Goal: Check status: Check status

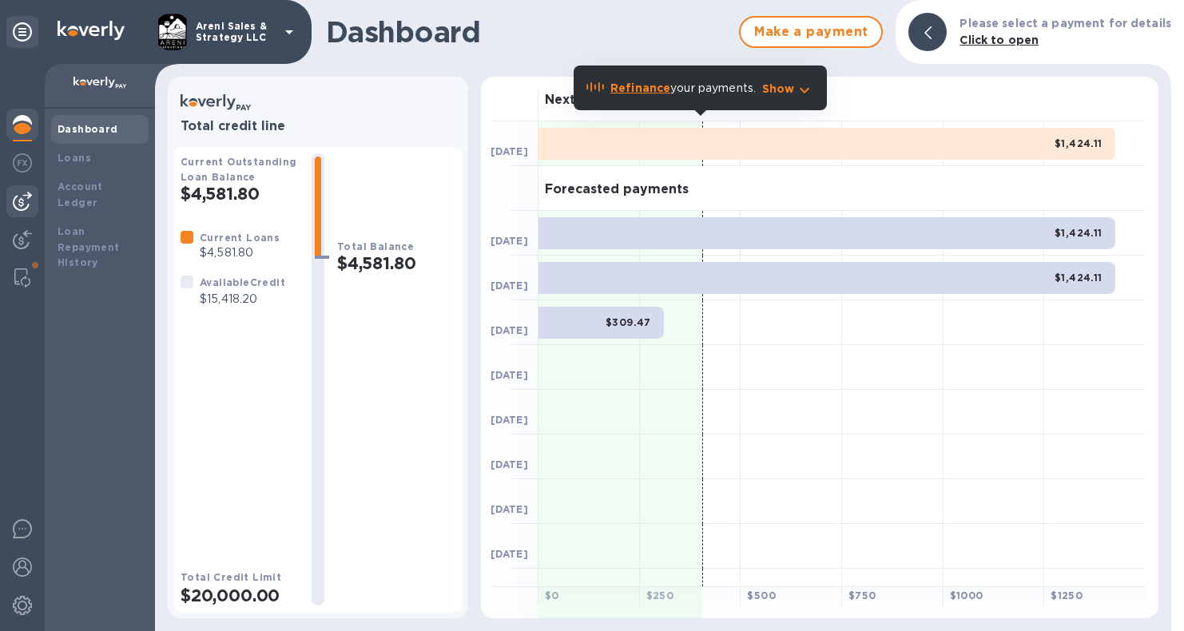
click at [30, 197] on img at bounding box center [22, 201] width 19 height 19
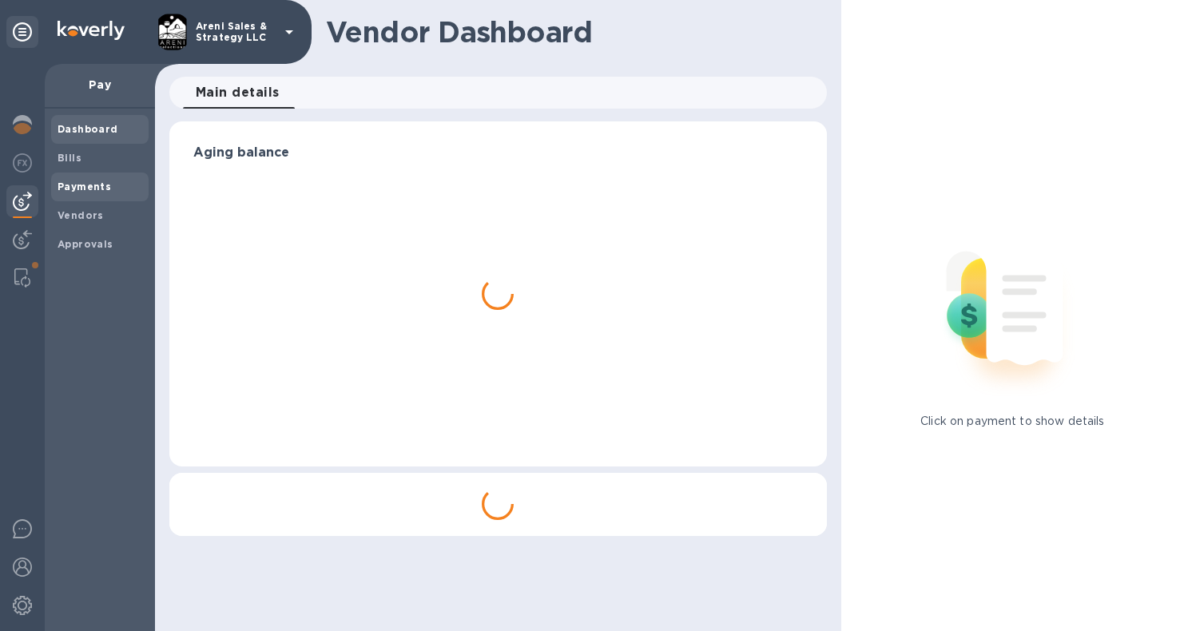
click at [78, 185] on b "Payments" at bounding box center [85, 187] width 54 height 12
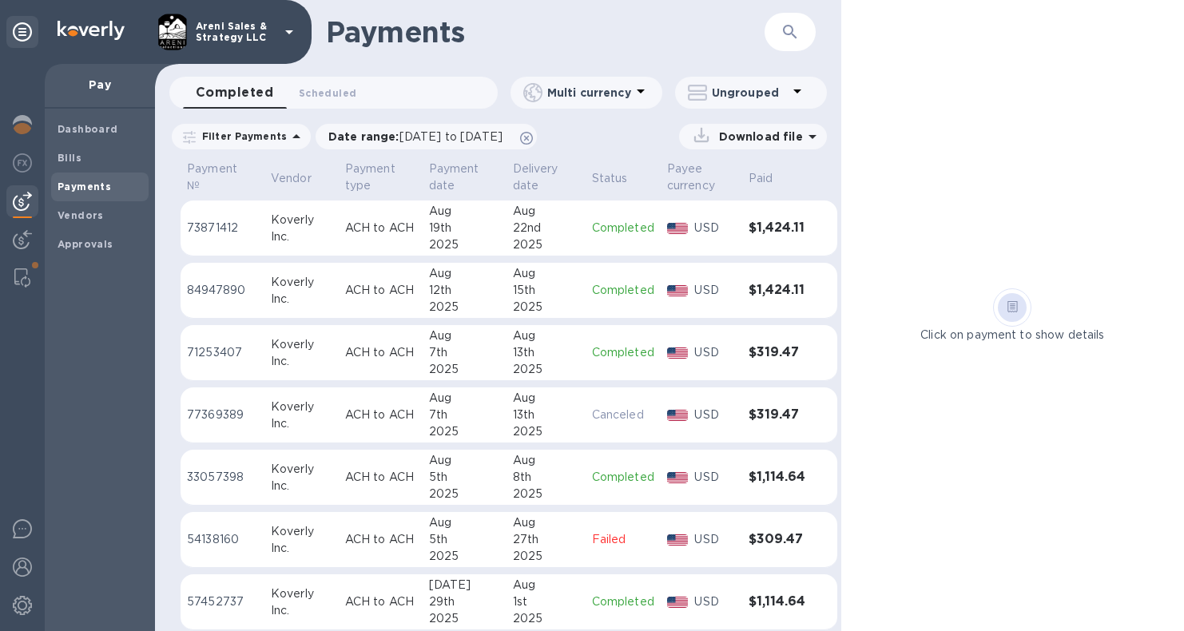
click at [800, 30] on button "button" at bounding box center [790, 32] width 38 height 38
click at [533, 138] on icon at bounding box center [526, 138] width 13 height 13
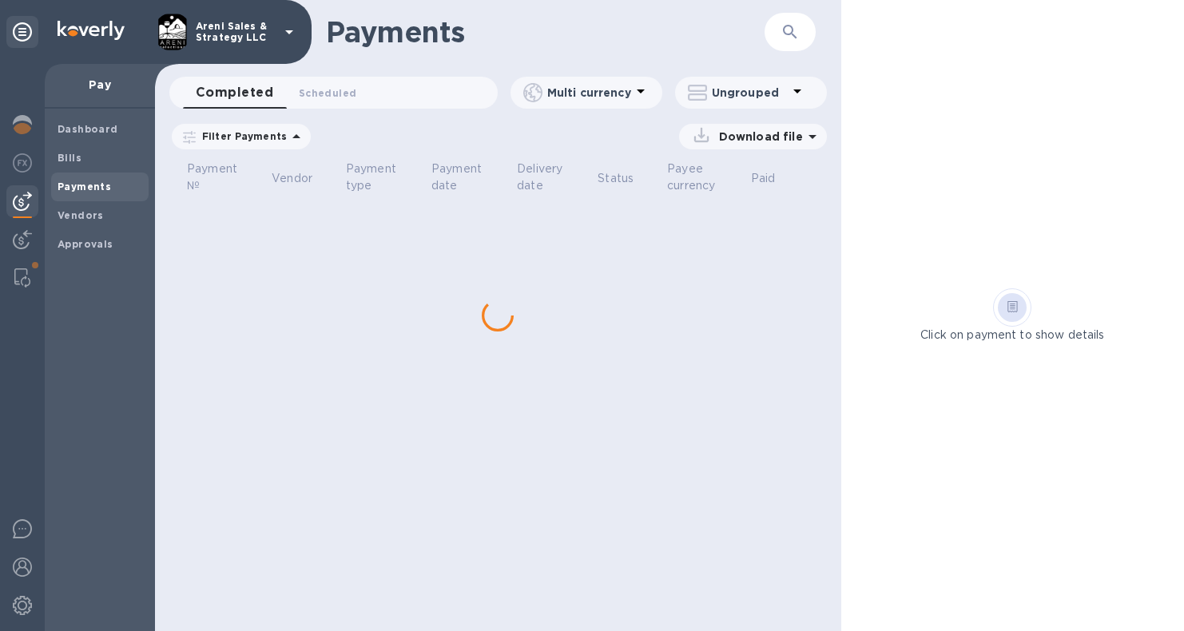
click at [771, 32] on button "button" at bounding box center [790, 32] width 38 height 38
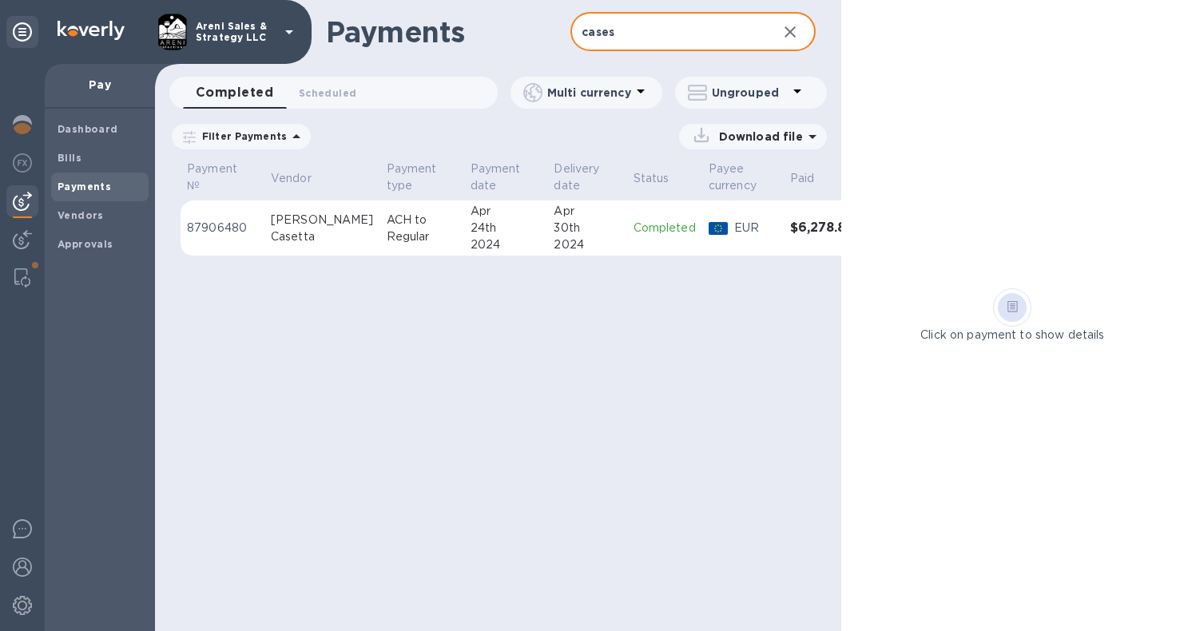
drag, startPoint x: 771, startPoint y: 32, endPoint x: 575, endPoint y: 234, distance: 282.0
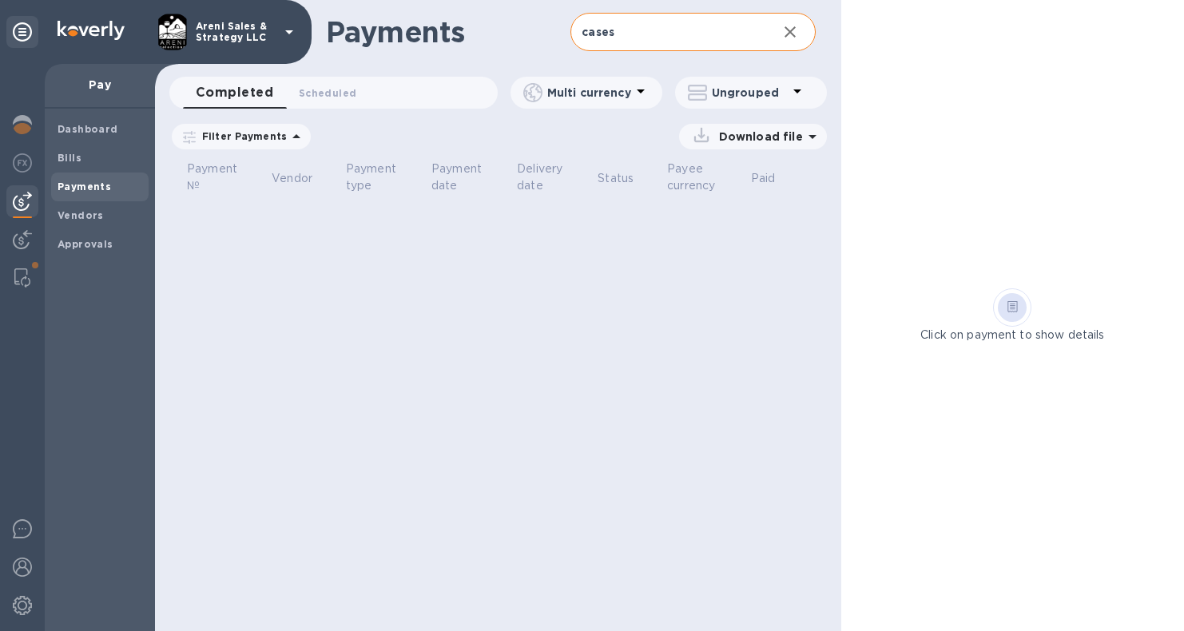
click at [632, 29] on input "cases" at bounding box center [667, 32] width 193 height 39
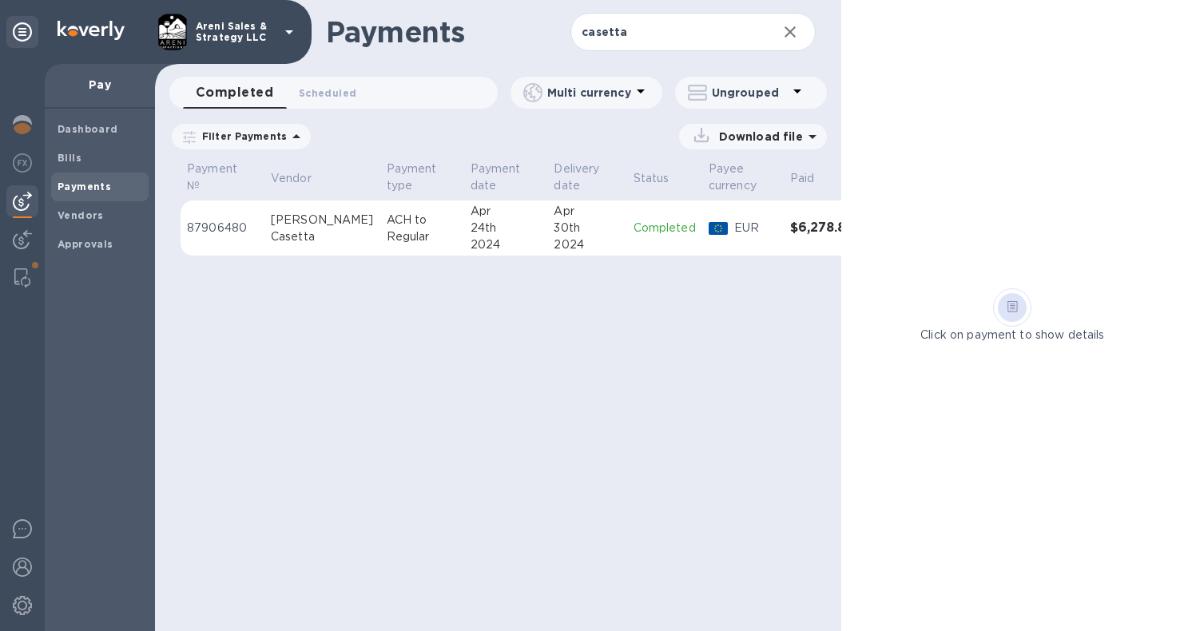
click at [488, 222] on div "24th" at bounding box center [506, 228] width 71 height 17
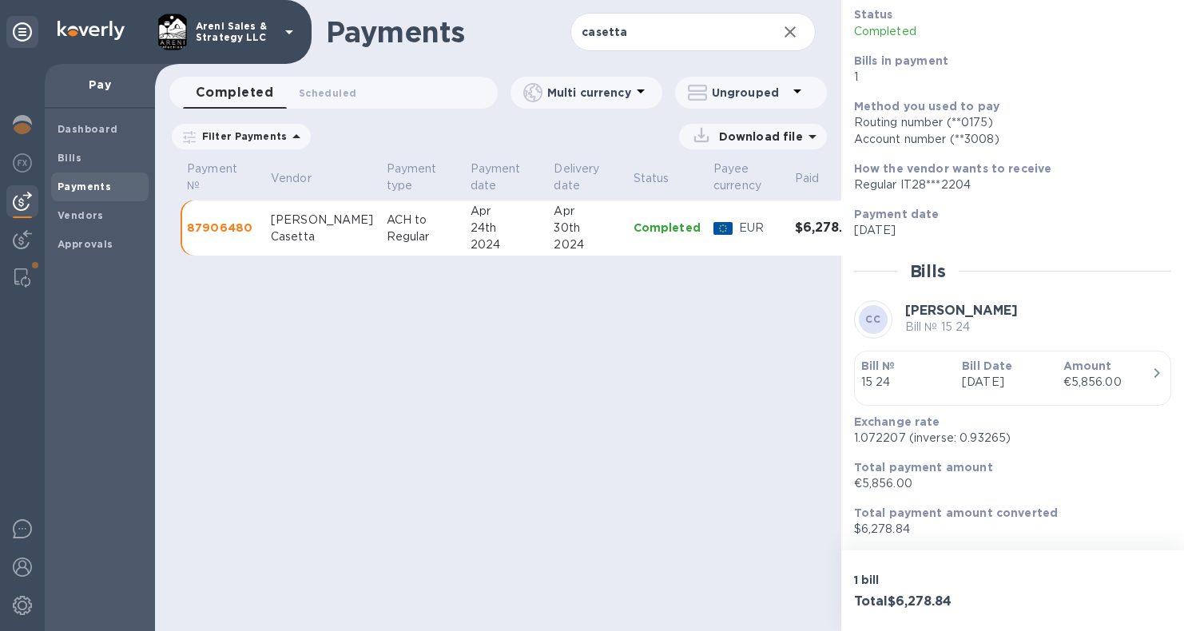
scroll to position [109, 0]
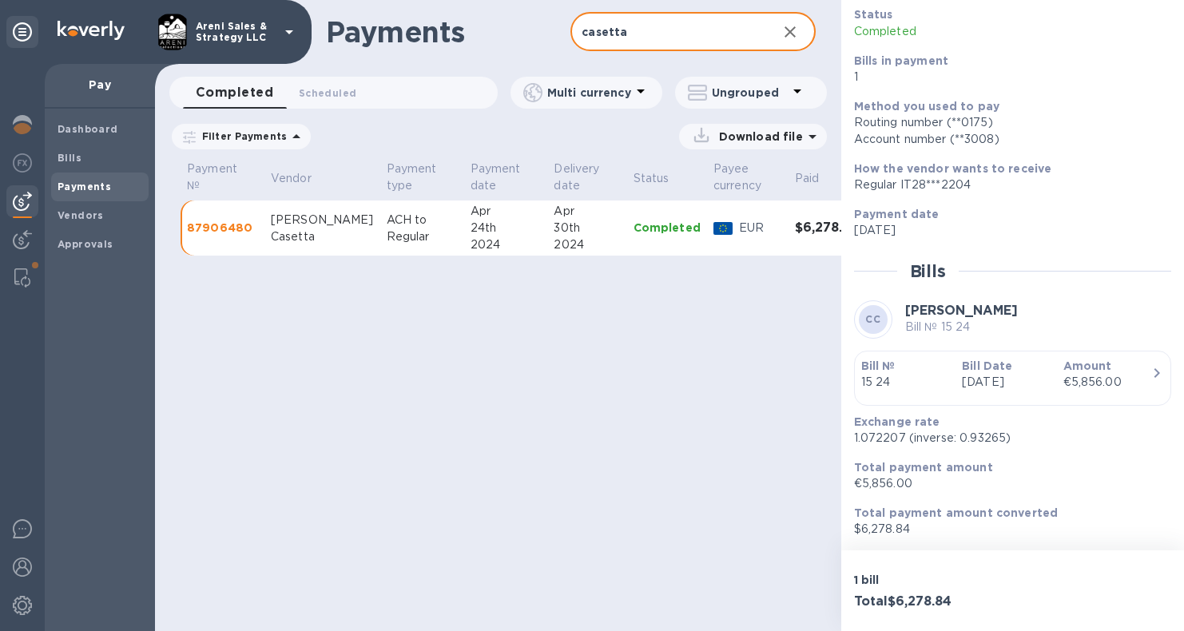
click at [696, 34] on input "casetta" at bounding box center [667, 32] width 193 height 39
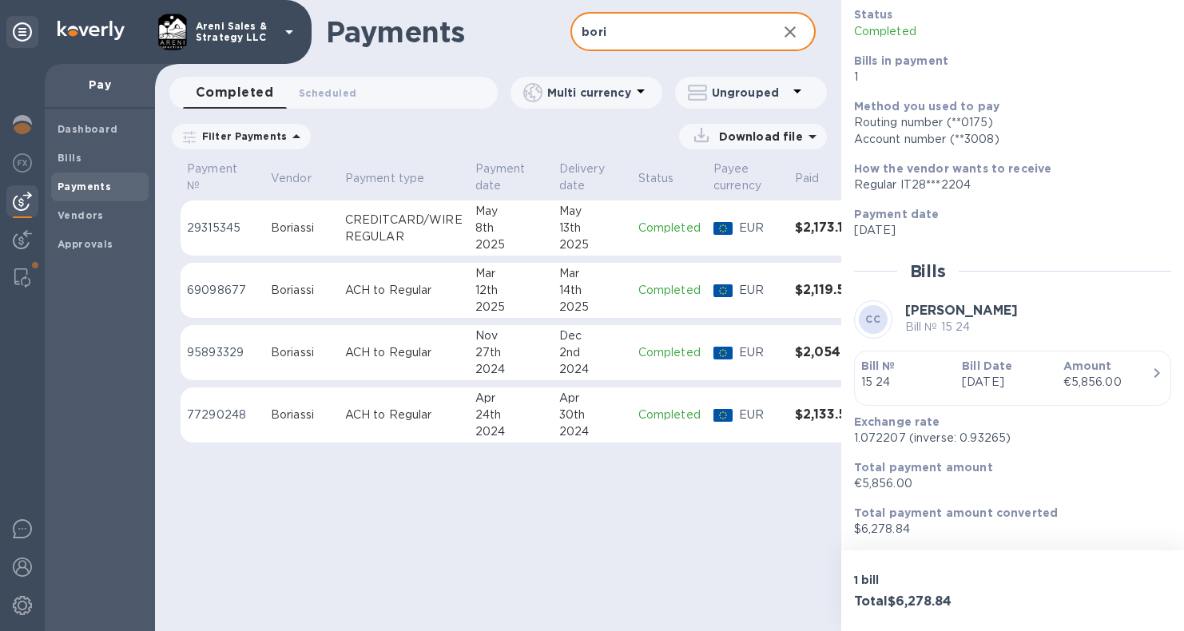
type input "bori"
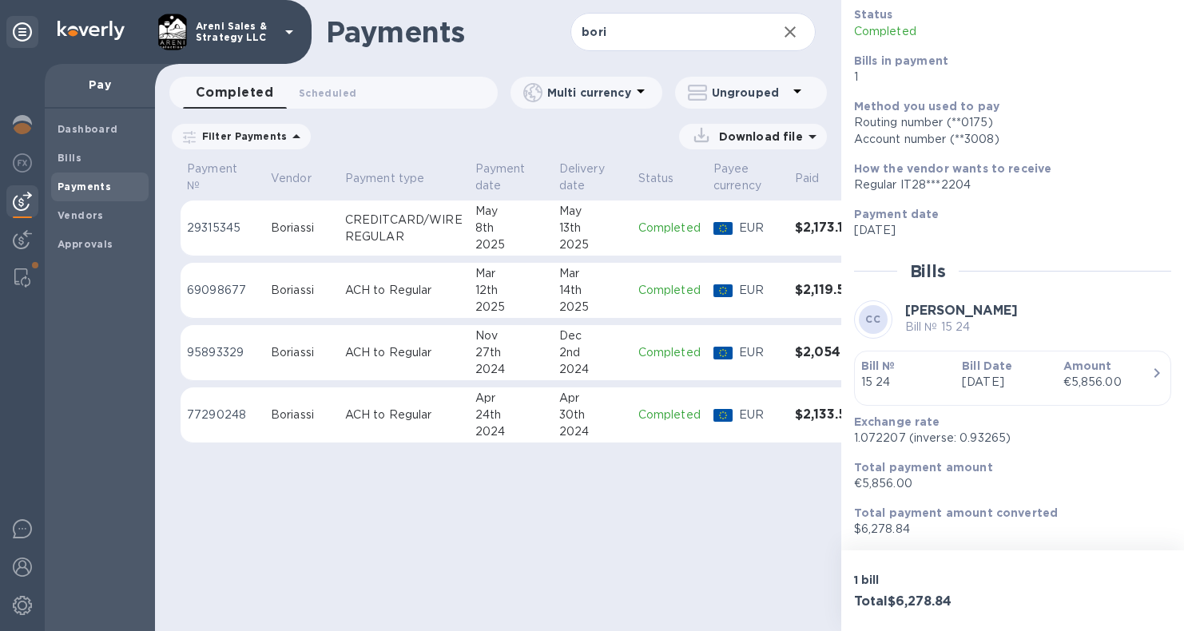
click at [517, 413] on div "24th" at bounding box center [511, 415] width 71 height 17
